Goal: Information Seeking & Learning: Learn about a topic

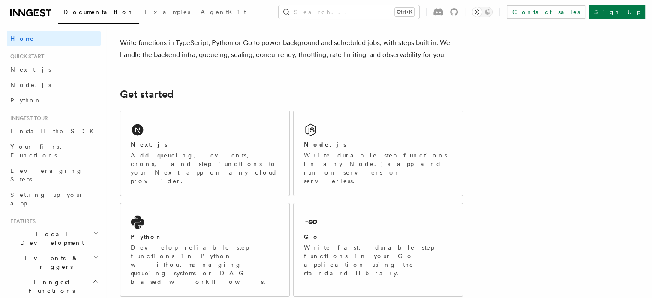
scroll to position [69, 0]
click at [372, 126] on div "Node.js Write durable step functions in any Node.js app and run on servers or s…" at bounding box center [378, 152] width 169 height 84
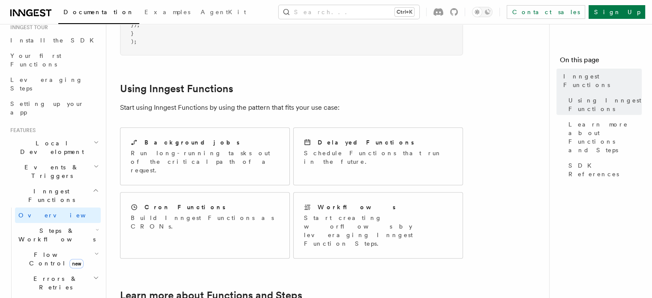
scroll to position [91, 0]
click at [96, 226] on icon "button" at bounding box center [97, 229] width 3 height 7
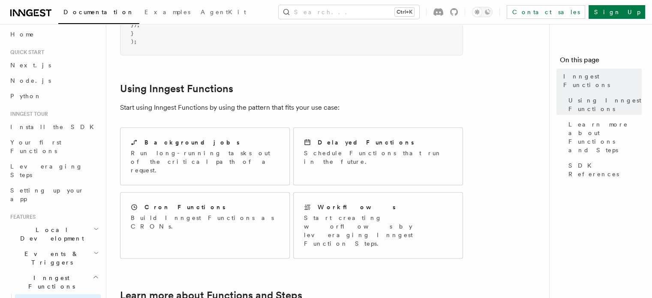
scroll to position [0, 0]
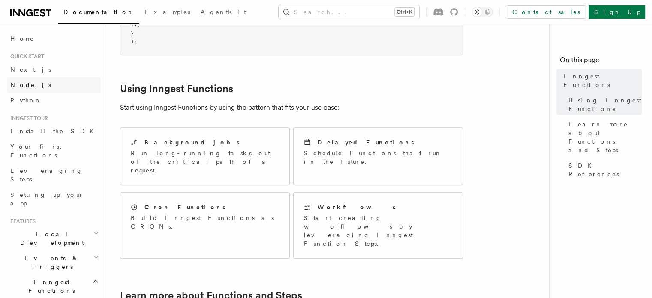
click at [24, 89] on span "Node.js" at bounding box center [30, 85] width 41 height 9
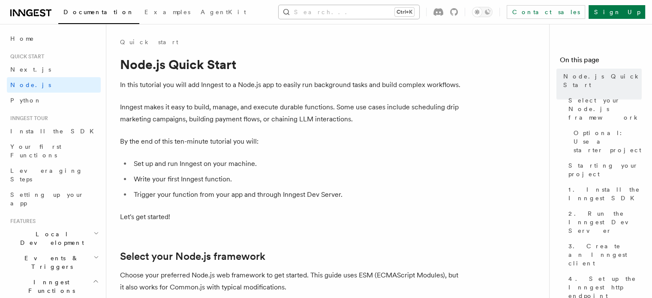
click at [393, 15] on button "Search... Ctrl+K" at bounding box center [349, 12] width 141 height 14
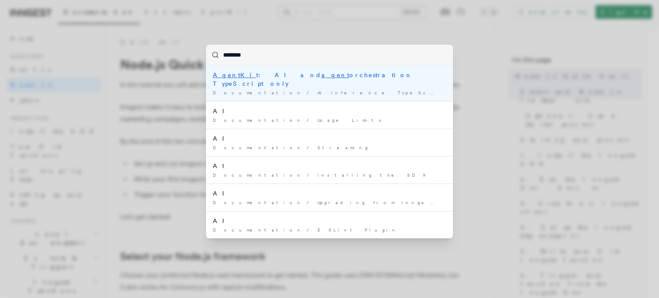
type input "*********"
click at [228, 73] on mark "AgentKit" at bounding box center [235, 75] width 45 height 7
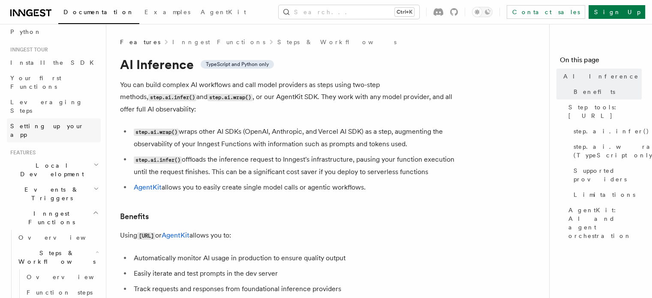
scroll to position [69, 0]
click at [42, 274] on span "Overview" at bounding box center [71, 277] width 88 height 7
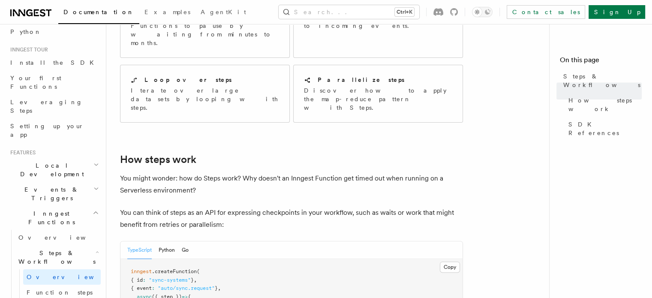
scroll to position [169, 0]
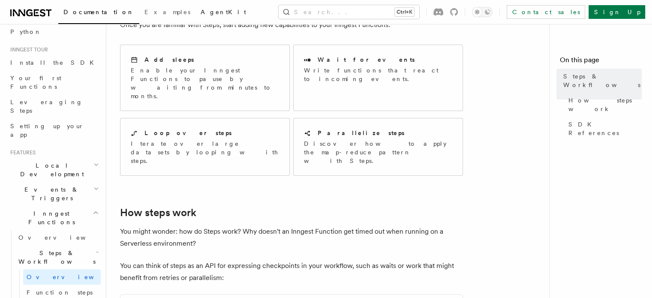
click at [201, 9] on span "AgentKit" at bounding box center [223, 12] width 45 height 7
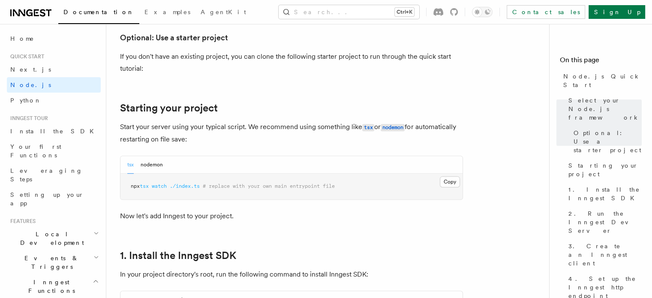
scroll to position [343, 0]
click at [153, 165] on button "nodemon" at bounding box center [152, 165] width 22 height 18
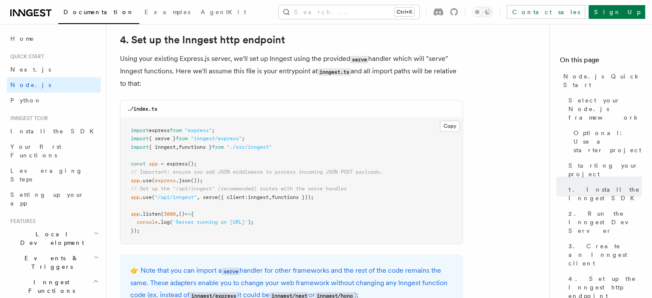
scroll to position [1302, 0]
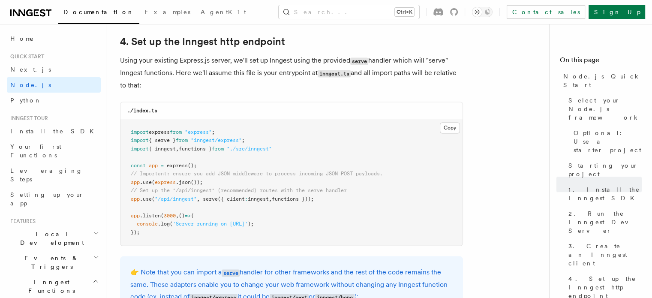
click at [367, 151] on pre "import express from "express" ; import { serve } from "inngest/express" ; impor…" at bounding box center [292, 183] width 342 height 126
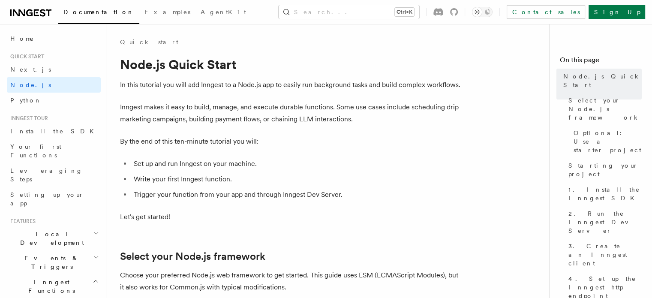
scroll to position [0, 0]
